Goal: Navigation & Orientation: Find specific page/section

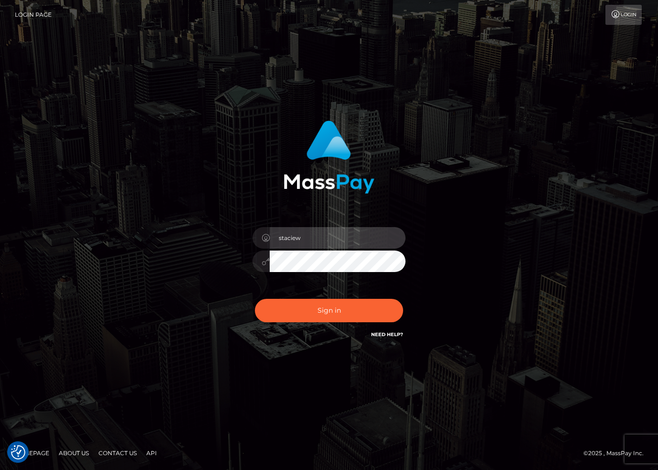
click at [340, 238] on input "staciew" at bounding box center [338, 238] width 136 height 22
type input "stacie.dlx"
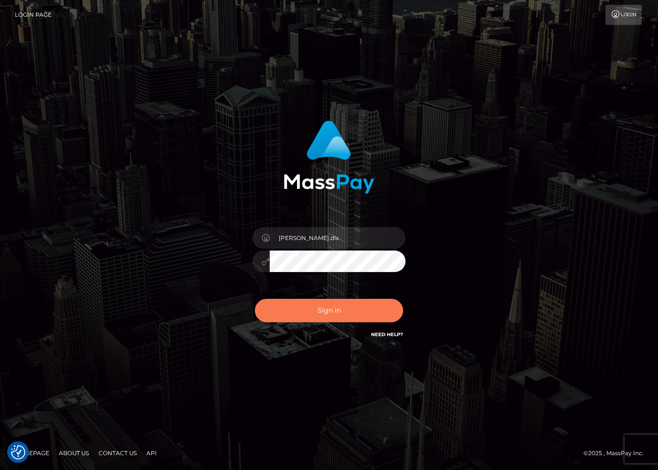
click at [284, 307] on button "Sign in" at bounding box center [329, 310] width 148 height 23
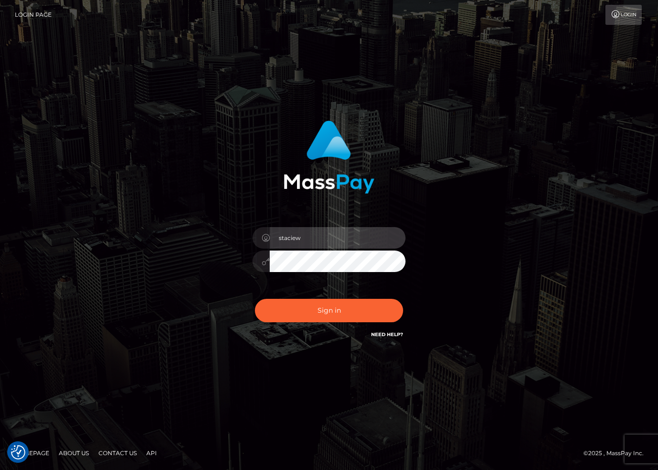
click at [344, 235] on input "staciew" at bounding box center [338, 238] width 136 height 22
type input "stacie.dlx"
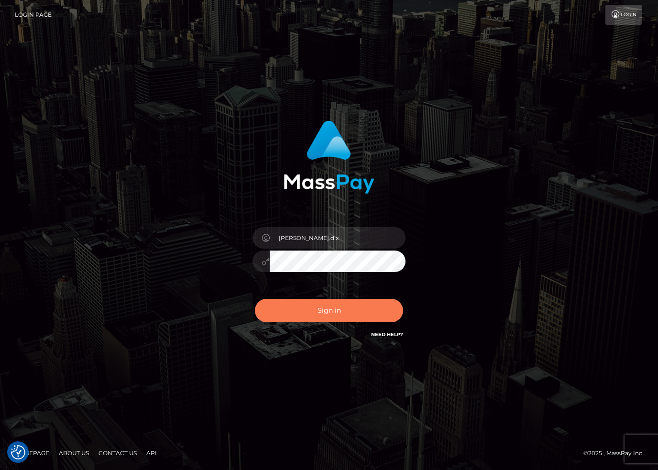
click at [318, 299] on button "Sign in" at bounding box center [329, 310] width 148 height 23
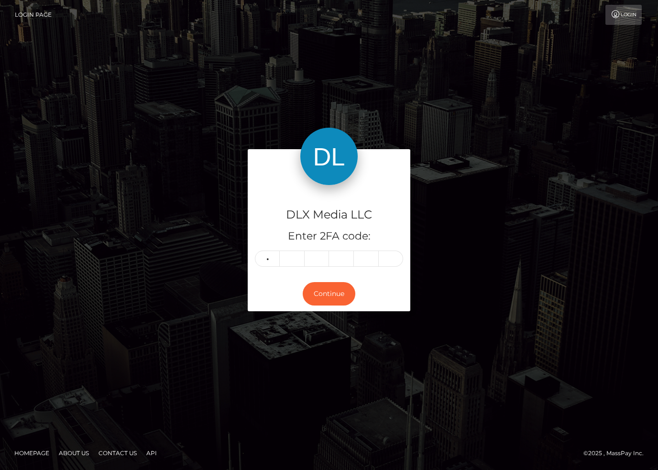
type input "3"
type input "5"
type input "2"
type input "7"
type input "4"
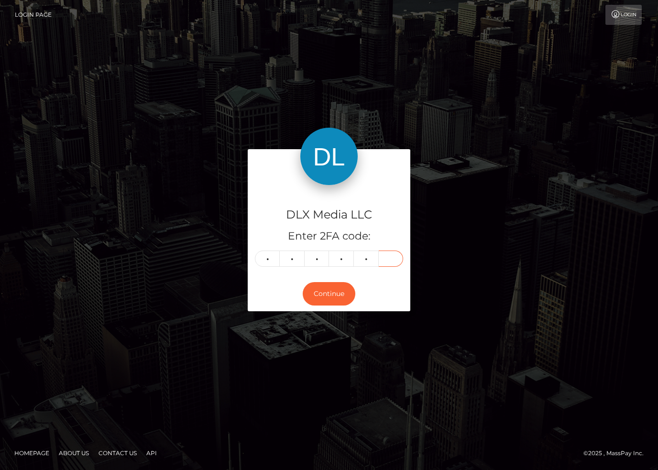
type input "4"
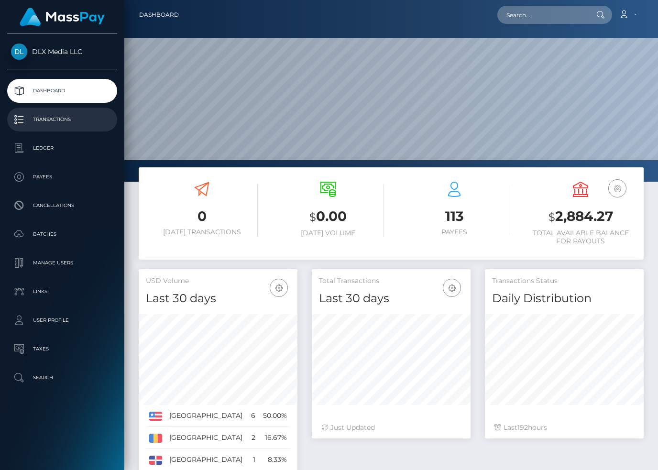
click at [58, 117] on p "Transactions" at bounding box center [62, 119] width 102 height 14
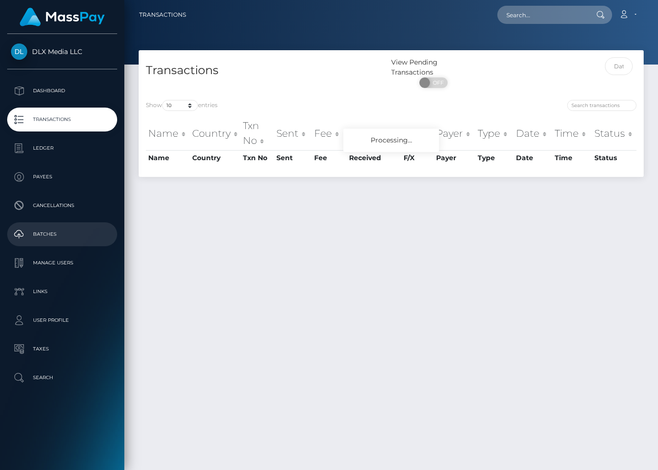
click at [50, 228] on p "Batches" at bounding box center [62, 234] width 102 height 14
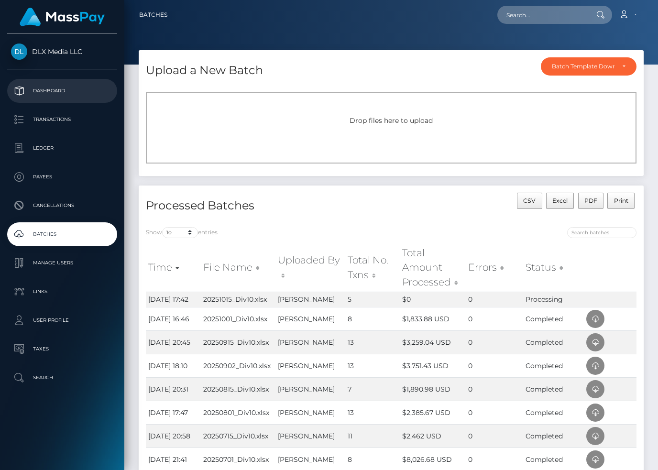
click at [63, 94] on p "Dashboard" at bounding box center [62, 91] width 102 height 14
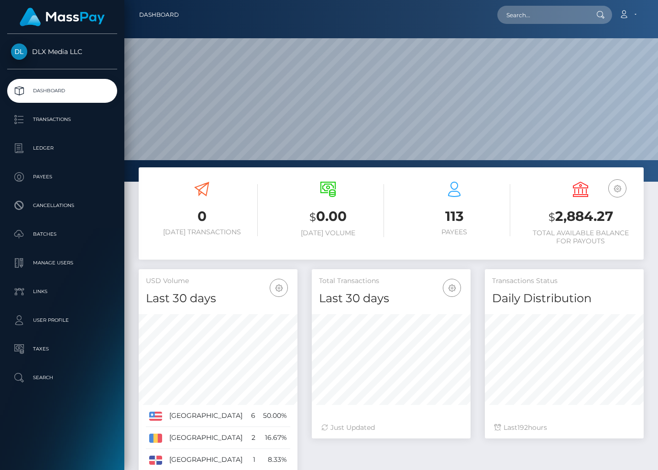
scroll to position [169, 159]
click at [52, 98] on p "Dashboard" at bounding box center [62, 91] width 102 height 14
click at [55, 231] on p "Batches" at bounding box center [62, 234] width 102 height 14
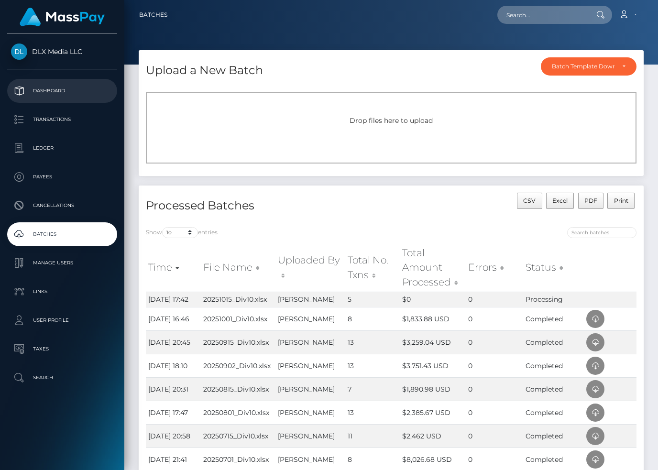
click at [54, 86] on p "Dashboard" at bounding box center [62, 91] width 102 height 14
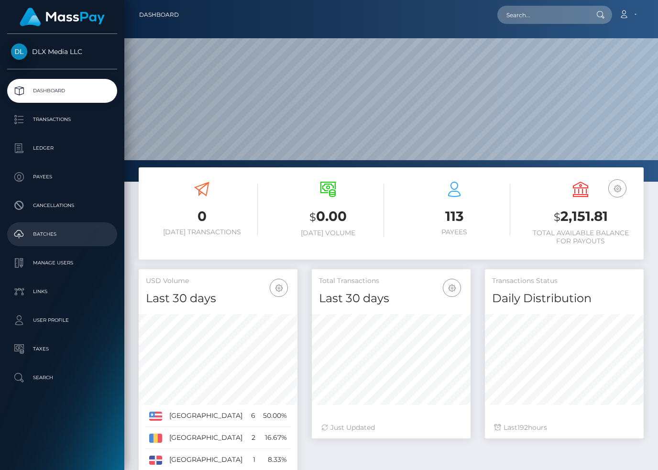
click at [33, 233] on p "Batches" at bounding box center [62, 234] width 102 height 14
